Goal: Find specific page/section: Find specific page/section

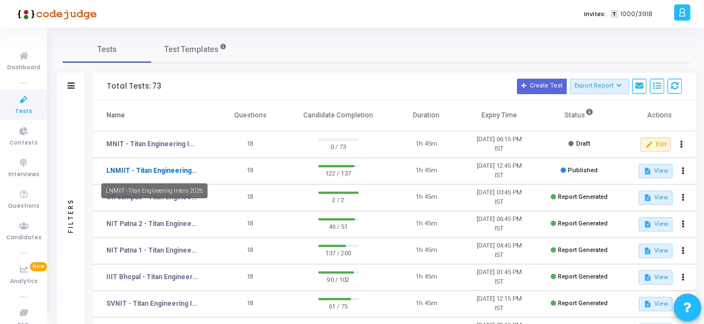
click at [141, 167] on link "LNMIIT - Titan Engineering Intern 2026" at bounding box center [152, 171] width 92 height 10
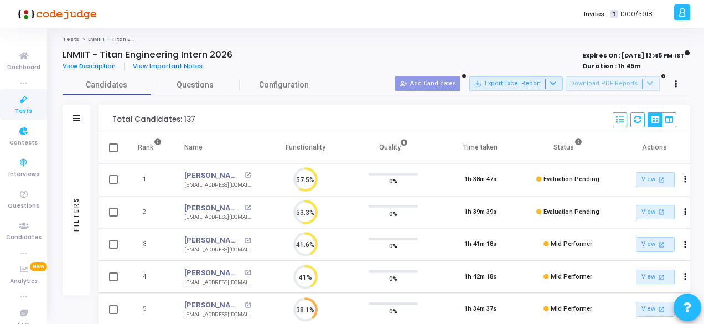
click at [19, 99] on icon at bounding box center [23, 100] width 23 height 14
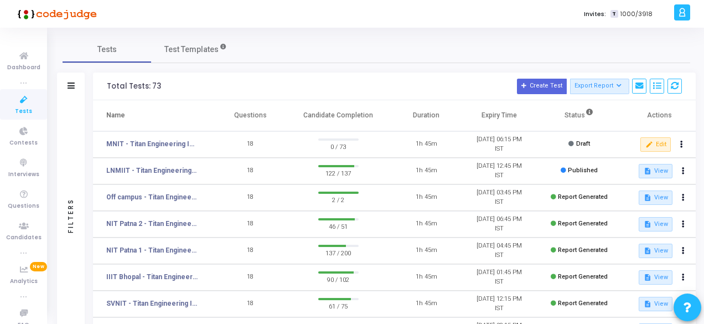
click at [16, 97] on icon at bounding box center [23, 100] width 23 height 14
click at [153, 176] on td "LNMIIT - Titan Engineering Intern 2026" at bounding box center [153, 171] width 121 height 27
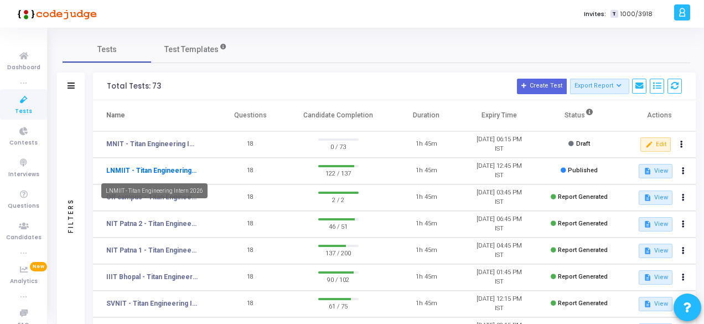
click at [153, 172] on link "LNMIIT - Titan Engineering Intern 2026" at bounding box center [152, 171] width 92 height 10
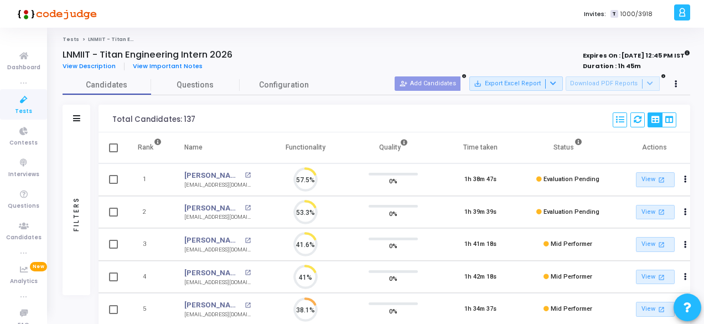
scroll to position [23, 28]
click at [16, 109] on span "Tests" at bounding box center [23, 111] width 17 height 9
